Goal: Check status: Check status

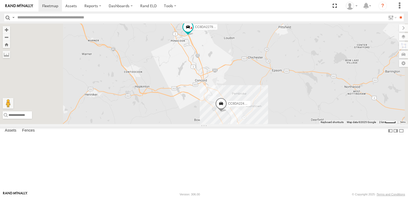
click at [227, 112] on span at bounding box center [221, 105] width 12 height 14
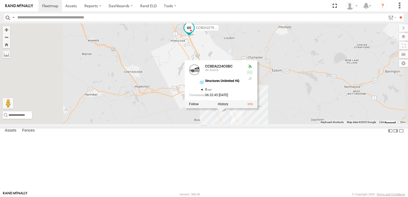
click at [194, 33] on span at bounding box center [189, 28] width 10 height 10
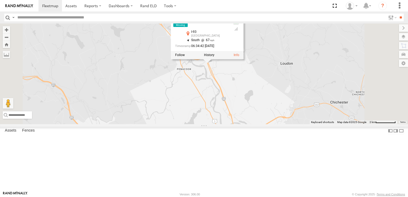
click at [282, 116] on div "CC8DA224C0BC CC8DA22792D4 CC8DA22792D4 All Assets I-93 Concord 43.28588 , -71.5…" at bounding box center [204, 74] width 408 height 101
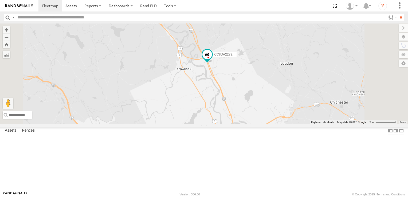
click at [0, 0] on div "All Assets" at bounding box center [0, 0] width 0 height 0
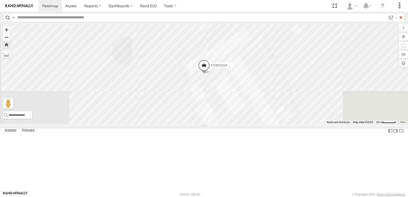
click at [210, 74] on span at bounding box center [204, 66] width 12 height 14
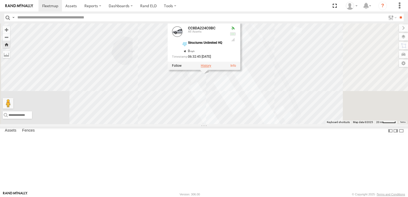
click at [211, 68] on label at bounding box center [206, 66] width 10 height 4
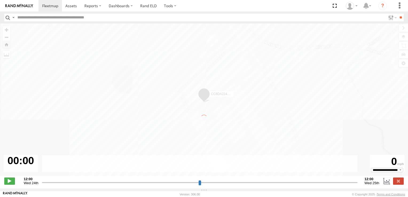
type input "**********"
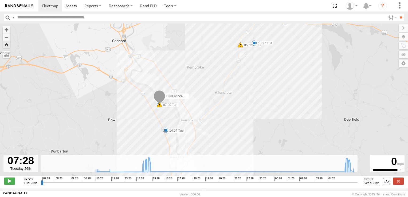
click at [247, 47] on label "05:52 Wed" at bounding box center [251, 45] width 21 height 5
click at [249, 49] on div "CC8DA224C0BC 07:29 Tue 07:29 Tue 14:54 Tue 15:27 Tue 05:52 Wed 13 16 Harsh Left…" at bounding box center [204, 103] width 408 height 158
